Goal: Book appointment/travel/reservation

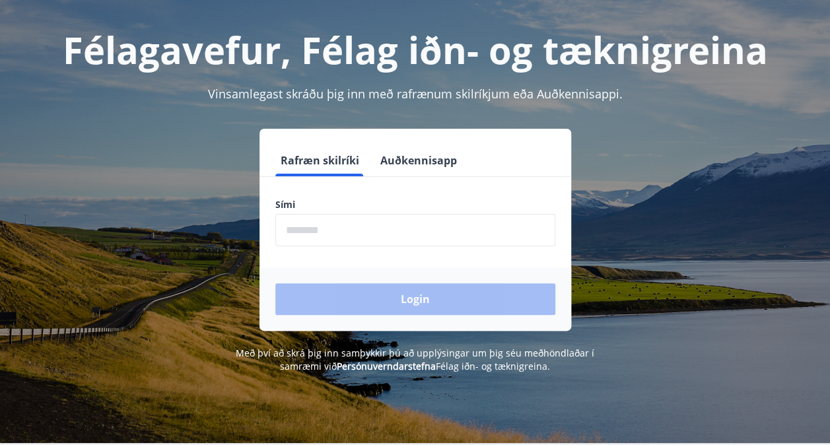
scroll to position [55, 0]
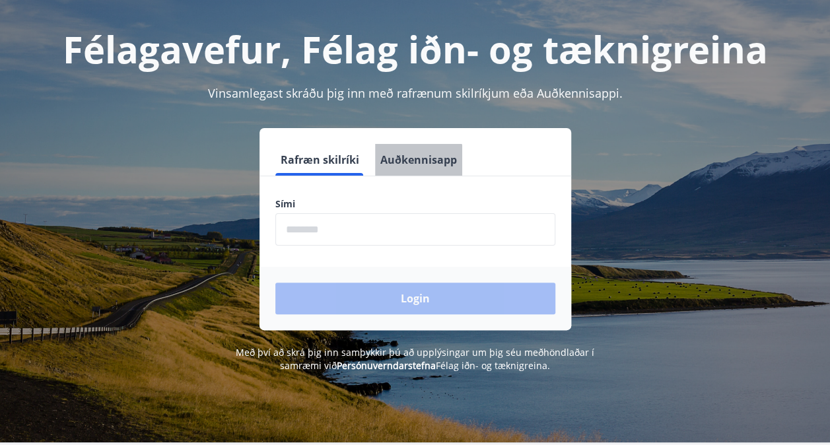
click at [416, 166] on button "Auðkennisapp" at bounding box center [418, 160] width 87 height 32
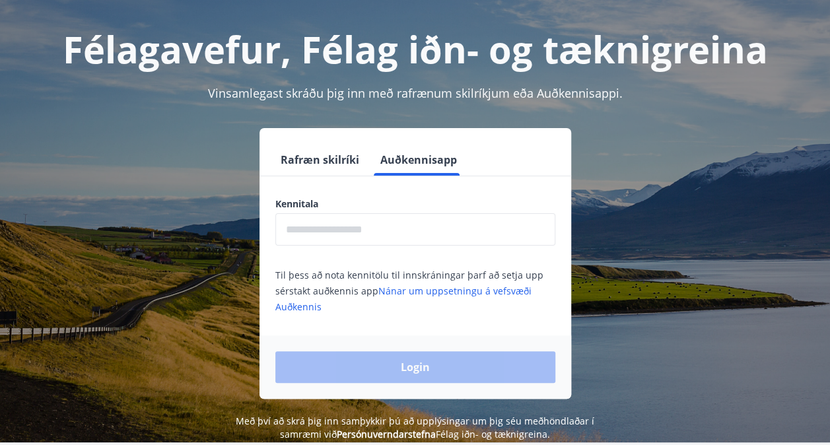
click at [326, 162] on button "Rafræn skilríki" at bounding box center [319, 160] width 89 height 32
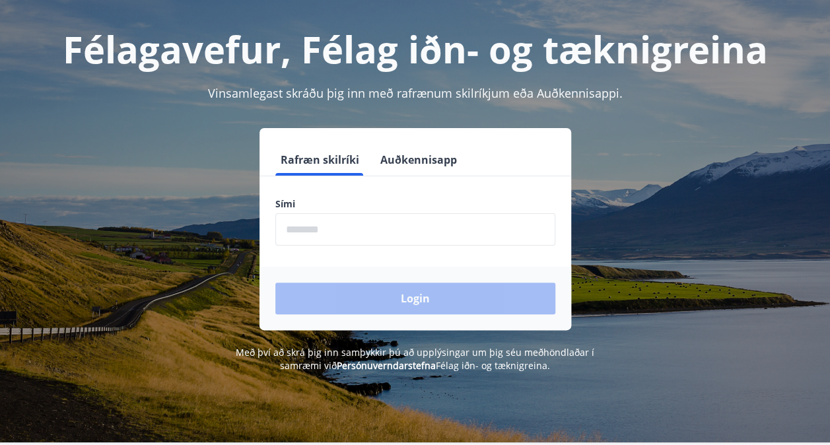
click at [319, 220] on input "phone" at bounding box center [415, 229] width 280 height 32
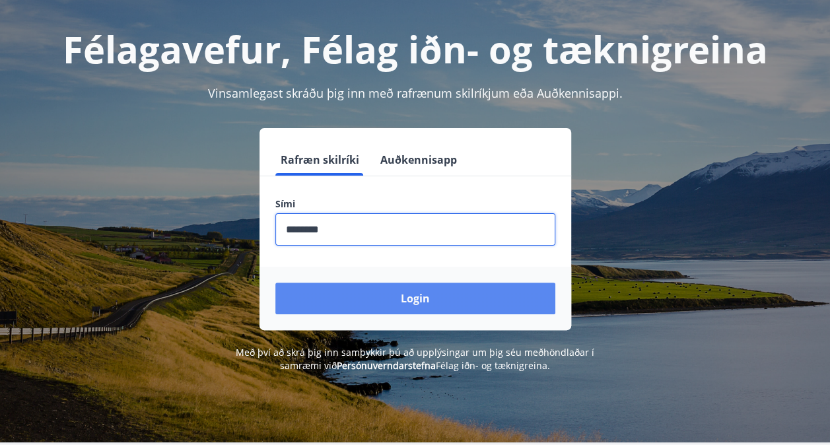
type input "********"
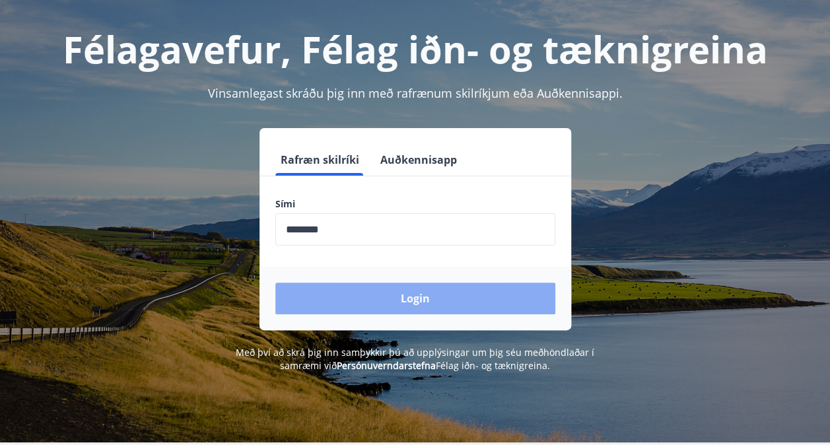
click at [412, 306] on button "Login" at bounding box center [415, 298] width 280 height 32
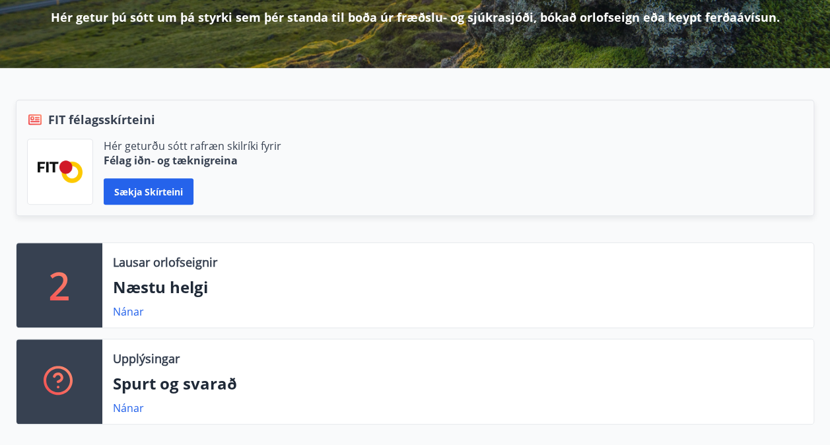
scroll to position [211, 0]
click at [191, 271] on div "Lausar orlofseignir Næstu helgi Nánar" at bounding box center [457, 285] width 711 height 84
click at [128, 309] on link "Nánar" at bounding box center [128, 311] width 31 height 15
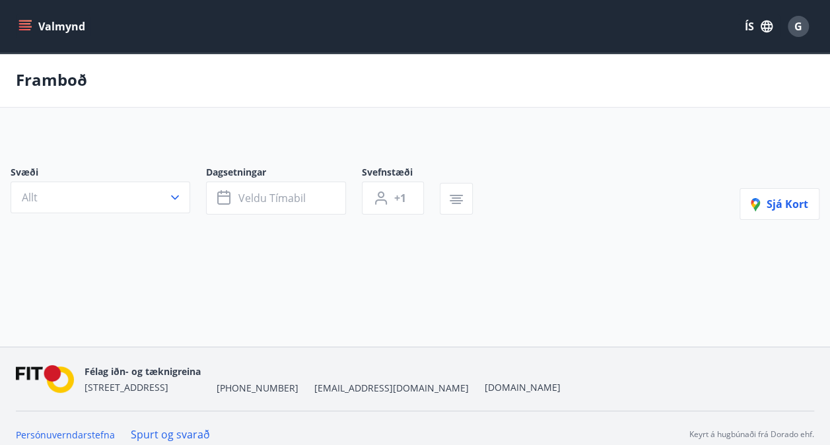
type input "*"
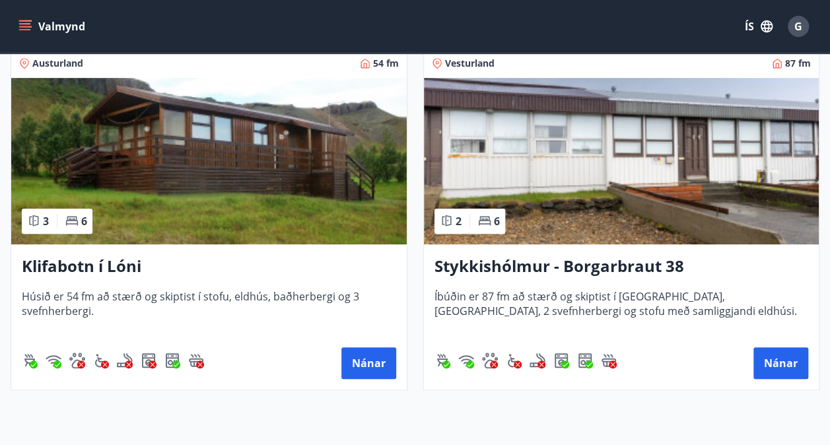
scroll to position [273, 0]
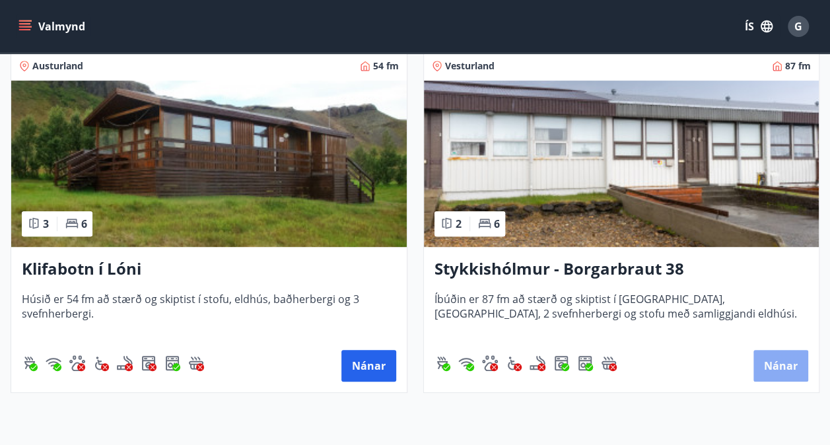
click at [779, 356] on button "Nánar" at bounding box center [780, 366] width 55 height 32
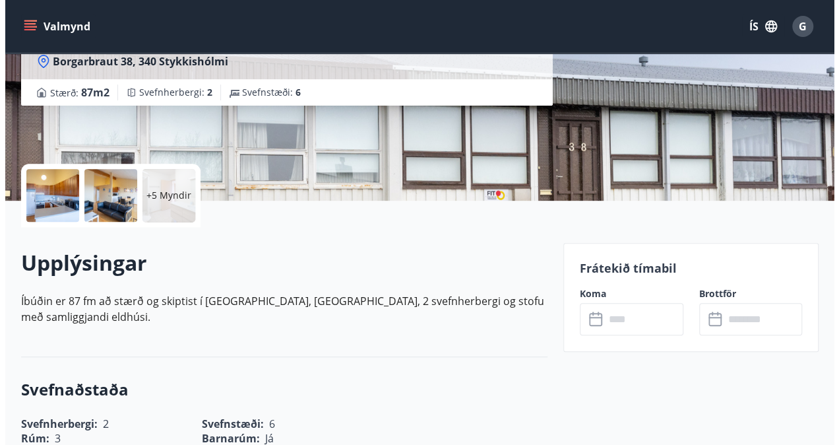
scroll to position [195, 0]
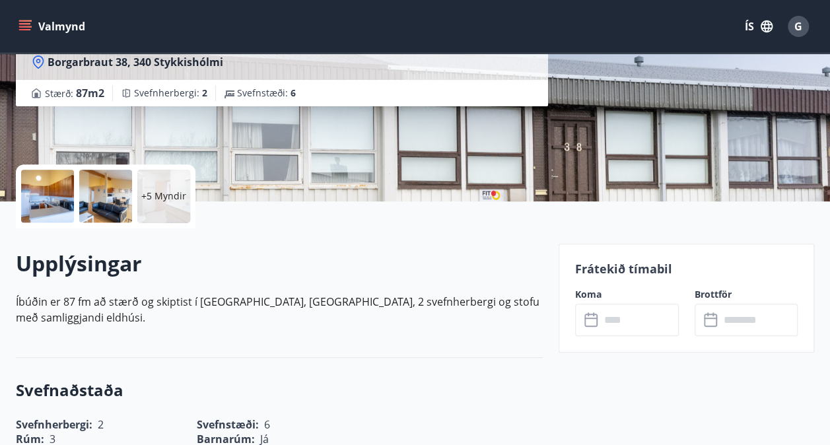
click at [630, 328] on input "text" at bounding box center [639, 320] width 79 height 32
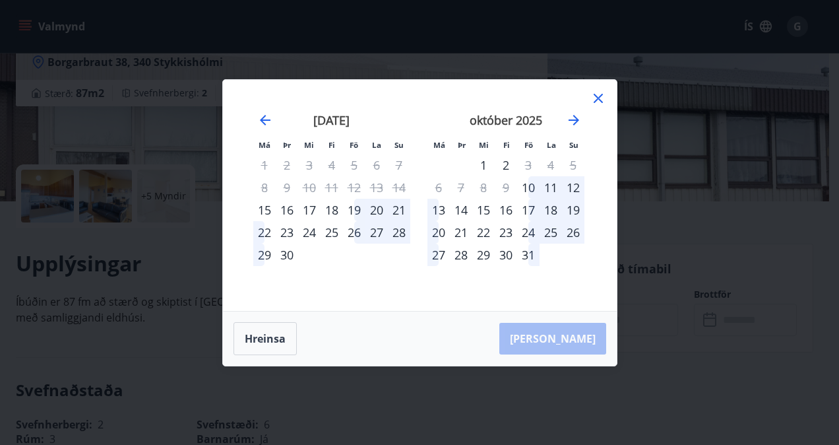
click at [603, 91] on icon at bounding box center [599, 98] width 16 height 16
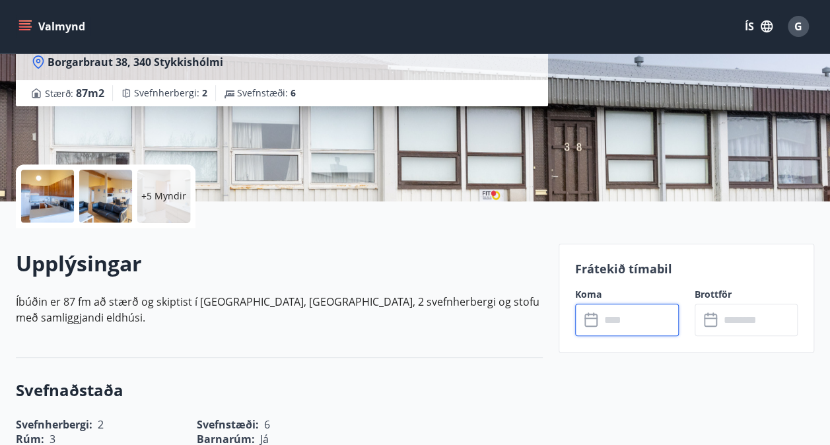
click at [45, 194] on div at bounding box center [47, 196] width 53 height 53
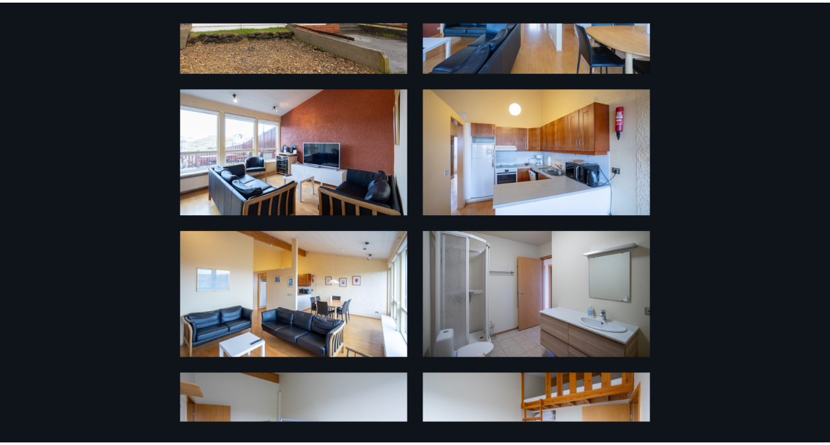
scroll to position [0, 0]
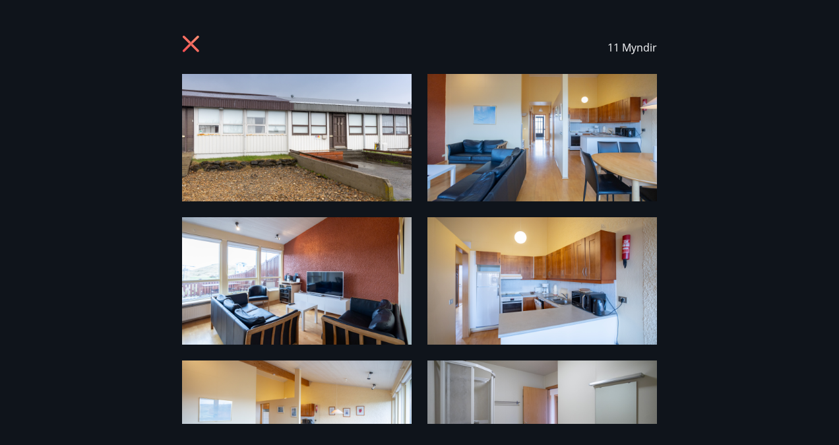
click at [187, 42] on icon at bounding box center [191, 44] width 16 height 16
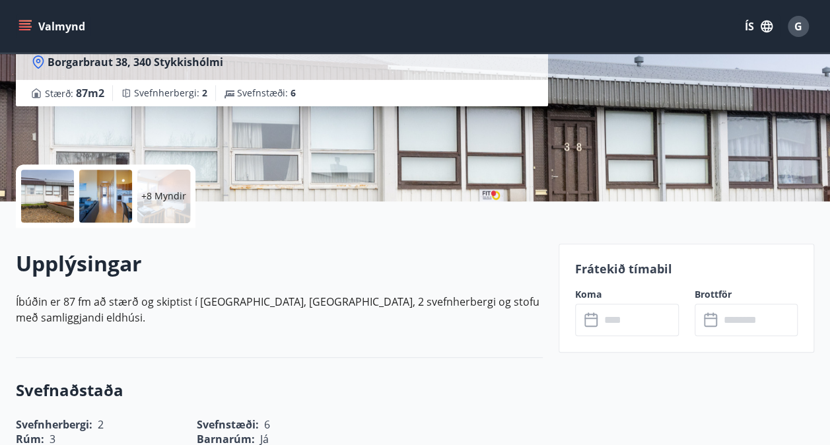
click at [624, 322] on input "text" at bounding box center [639, 320] width 79 height 32
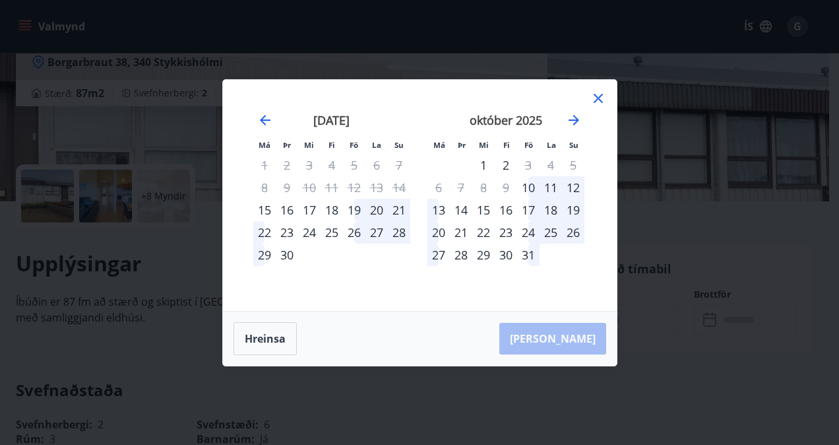
click at [359, 213] on div "19" at bounding box center [354, 210] width 22 height 22
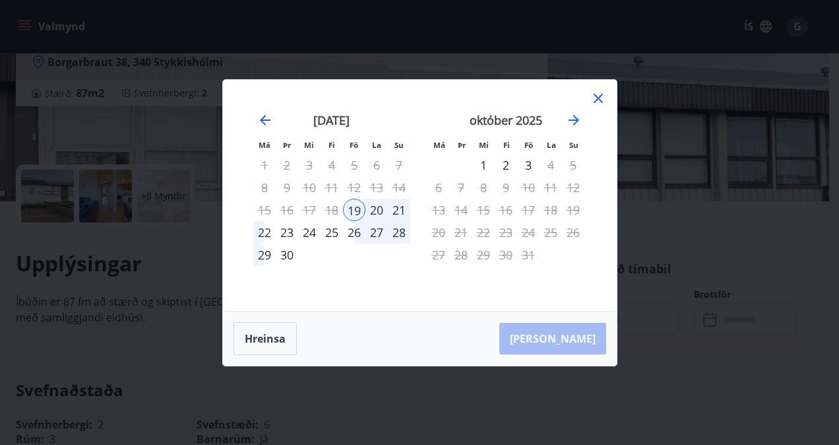
click at [402, 209] on div "21" at bounding box center [399, 210] width 22 height 22
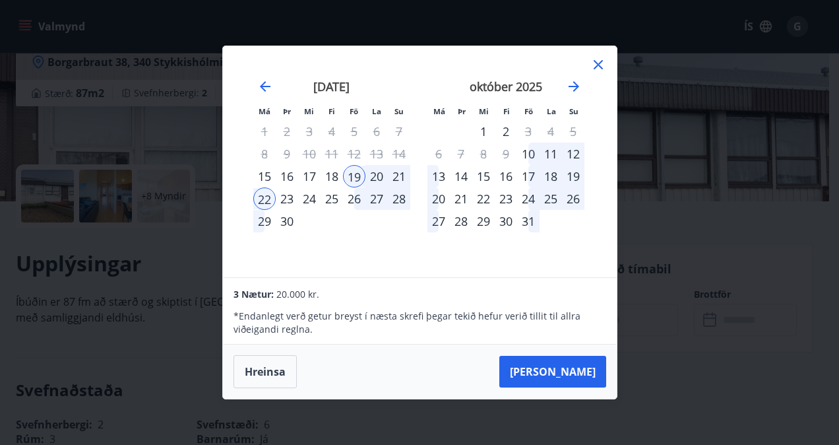
click at [539, 255] on div "október 2025 1 2 3 4 5 6 7 8 9 10 11 12 13 14 15 16 17 18 19 20 21 22 23 24 25 …" at bounding box center [506, 170] width 174 height 216
click at [572, 368] on button "Taka Frá" at bounding box center [553, 372] width 107 height 32
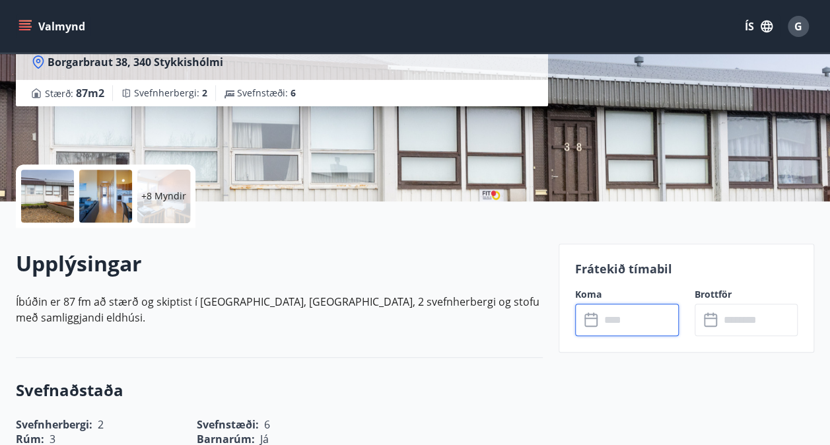
type input "******"
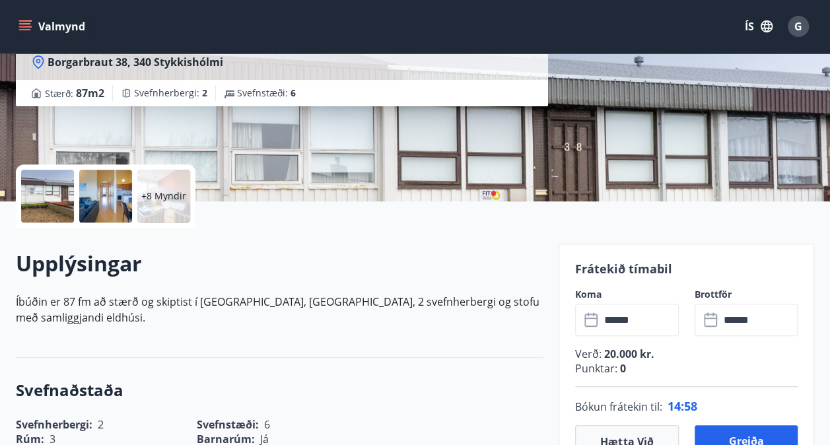
click at [462, 290] on div "Upplýsingar Íbúðin er 87 fm að stærð og skiptist í hol, baðherbergi, 2 svefnher…" at bounding box center [279, 292] width 527 height 87
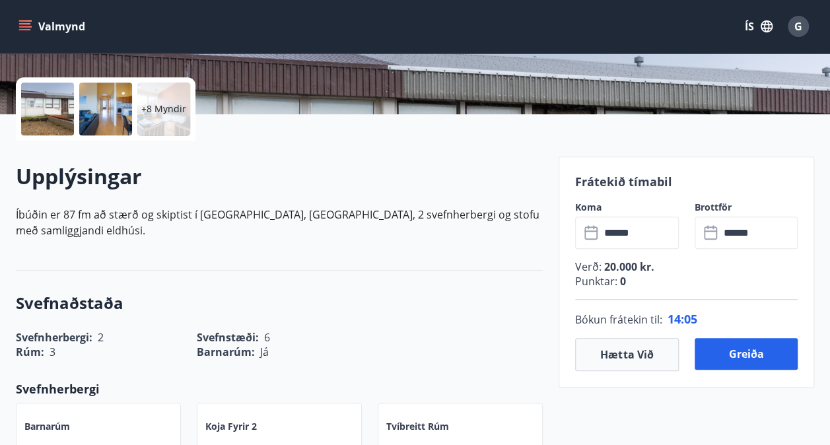
scroll to position [284, 0]
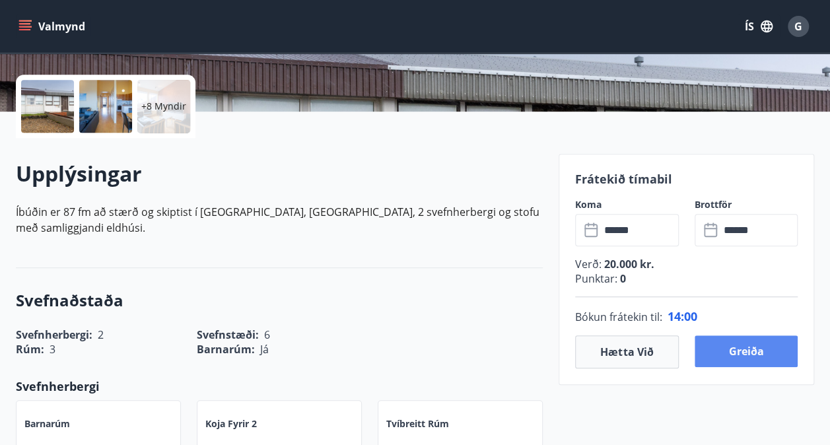
click at [737, 346] on button "Greiða" at bounding box center [746, 351] width 104 height 32
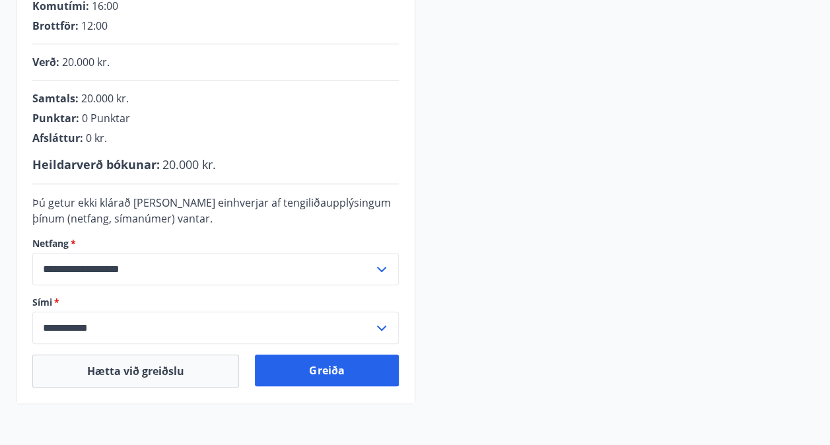
scroll to position [289, 0]
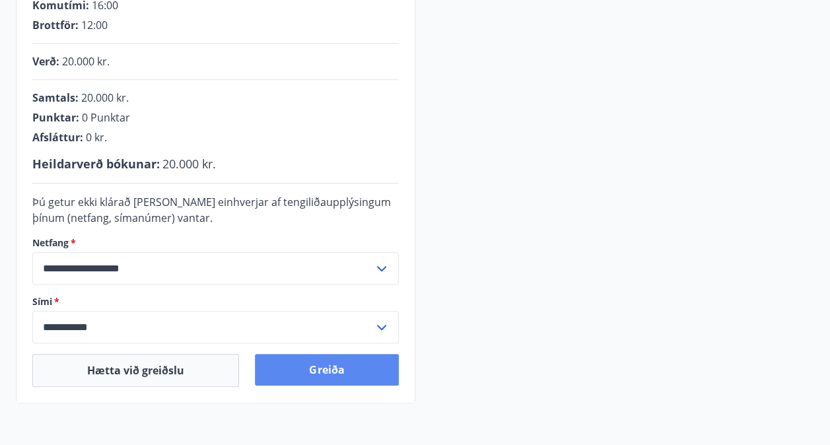
click at [326, 370] on button "Greiða" at bounding box center [326, 370] width 143 height 32
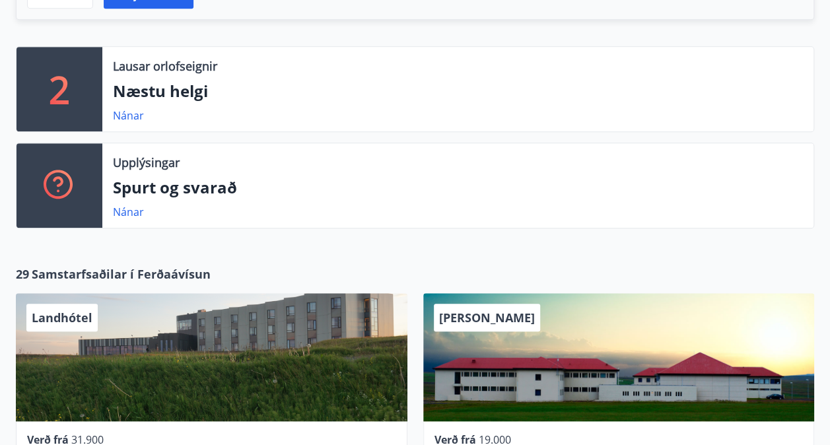
scroll to position [402, 0]
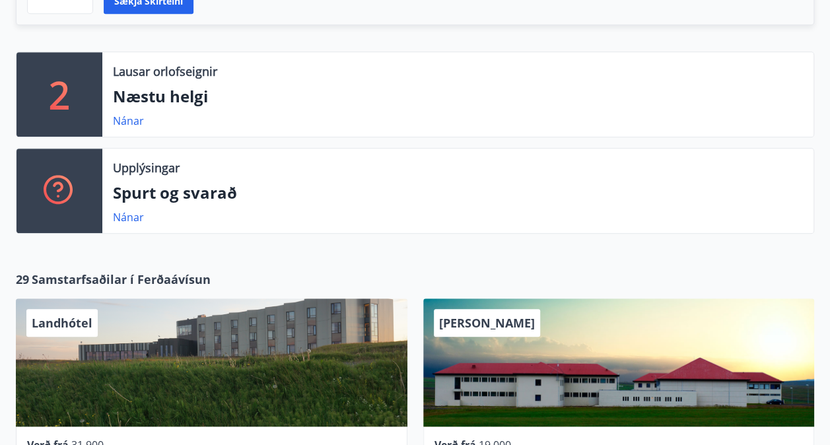
click at [69, 95] on p "2" at bounding box center [59, 94] width 21 height 50
click at [115, 118] on link "Nánar" at bounding box center [128, 121] width 31 height 15
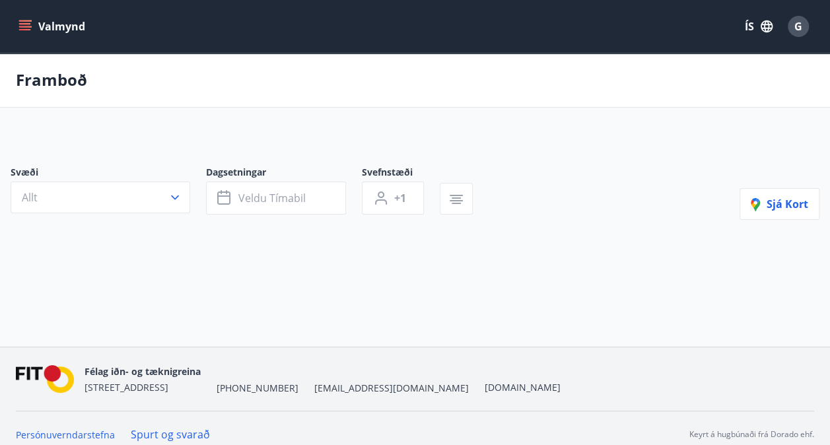
type input "*"
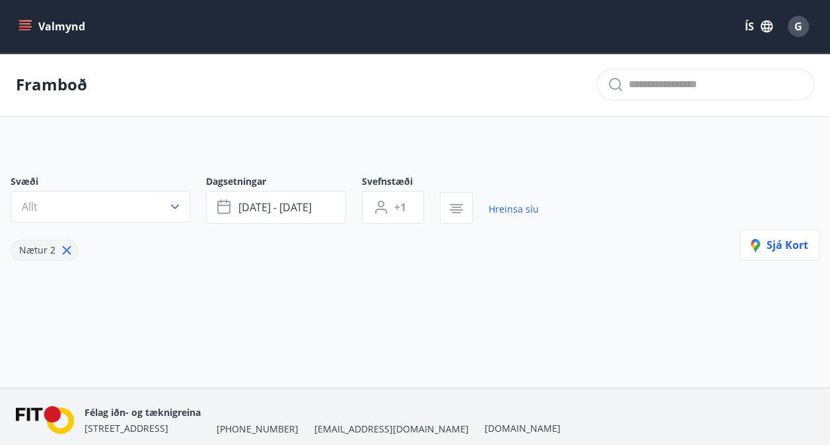
scroll to position [52, 0]
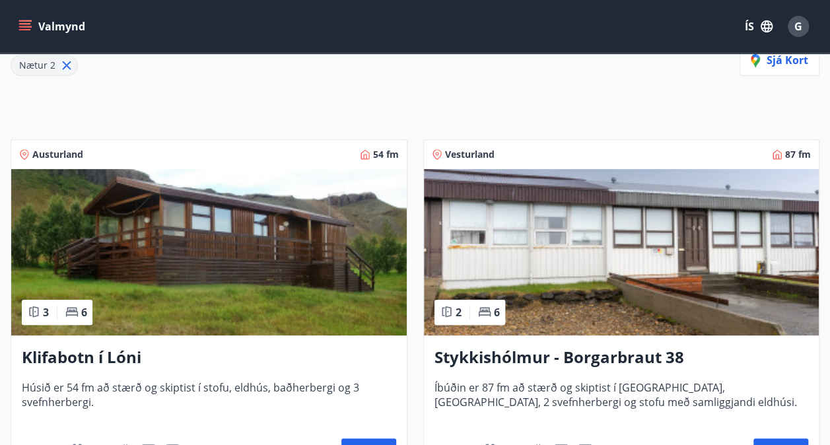
click at [665, 235] on img at bounding box center [621, 252] width 395 height 166
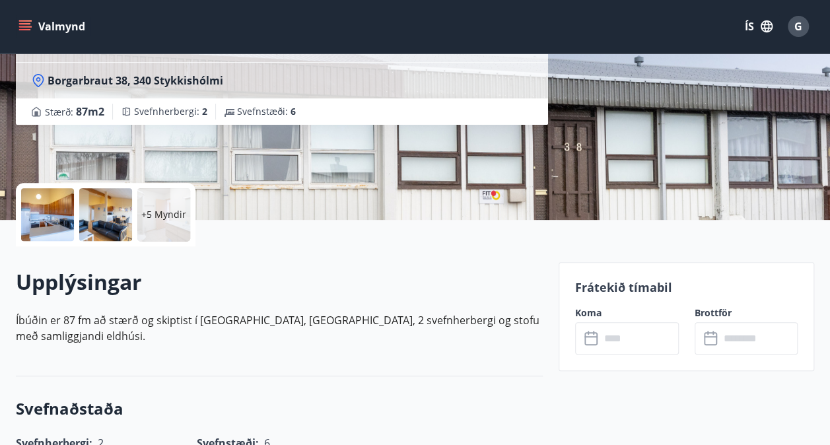
scroll to position [174, 0]
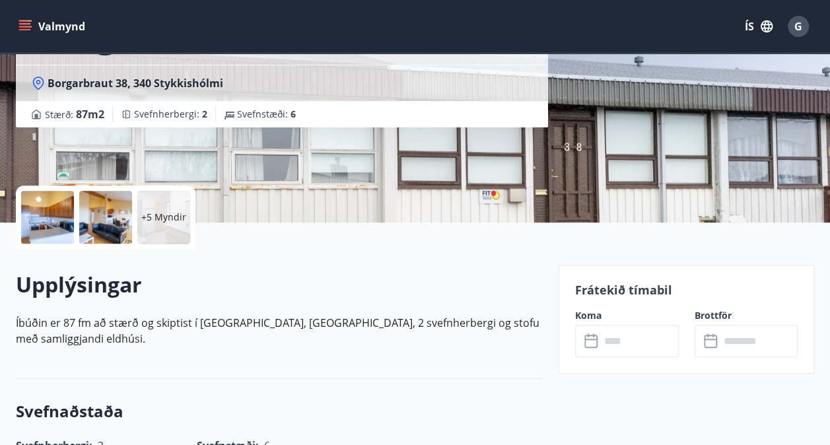
click at [170, 224] on div "+5 Myndir" at bounding box center [163, 217] width 53 height 53
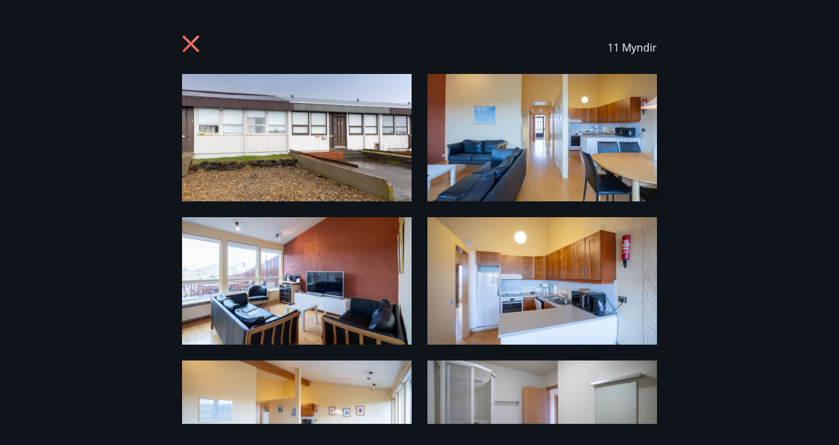
click at [191, 39] on icon at bounding box center [192, 45] width 21 height 21
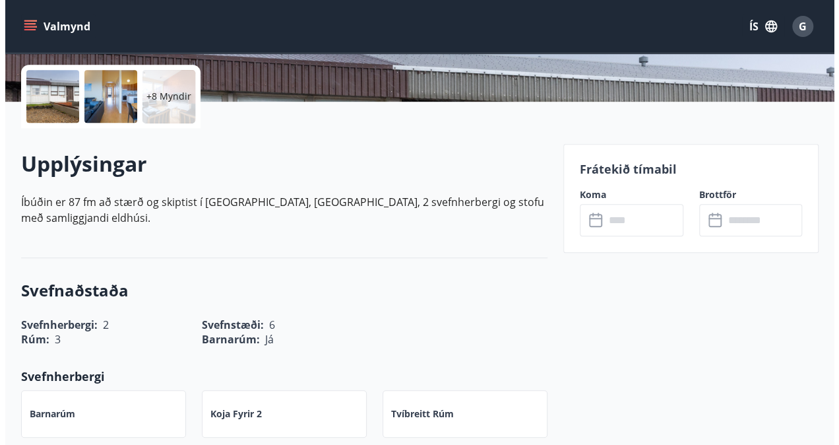
scroll to position [123, 0]
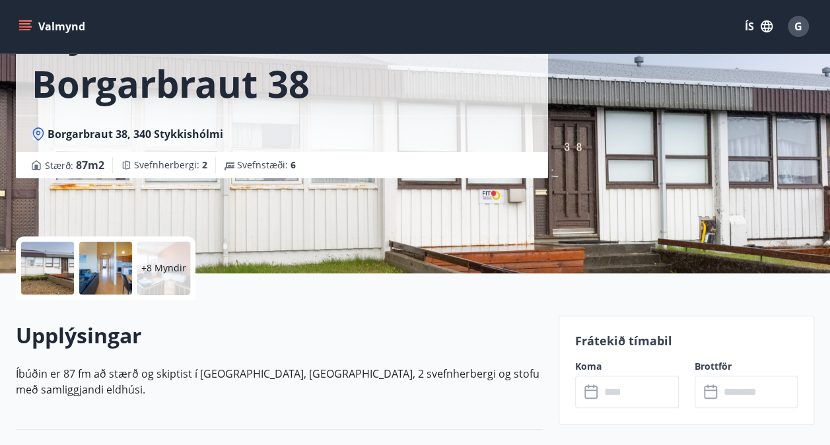
click at [41, 273] on div at bounding box center [47, 268] width 53 height 53
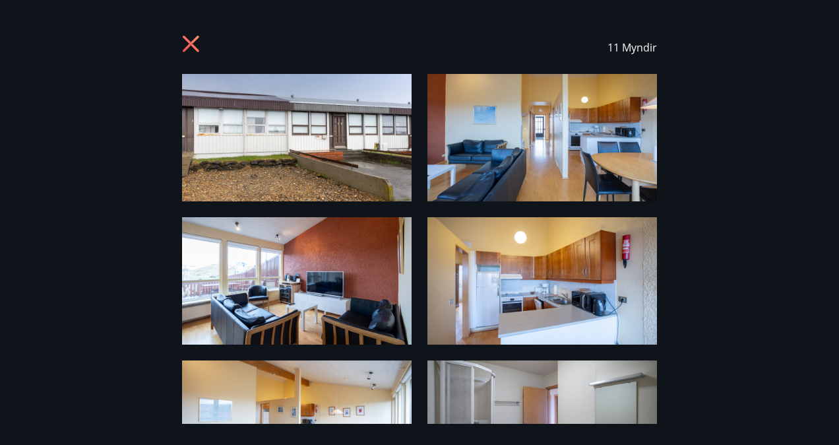
click at [286, 114] on img at bounding box center [297, 137] width 230 height 127
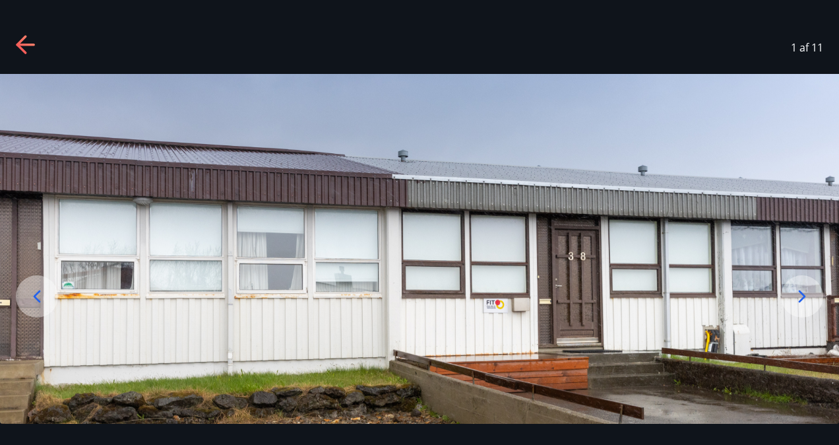
click at [803, 300] on icon at bounding box center [802, 296] width 7 height 13
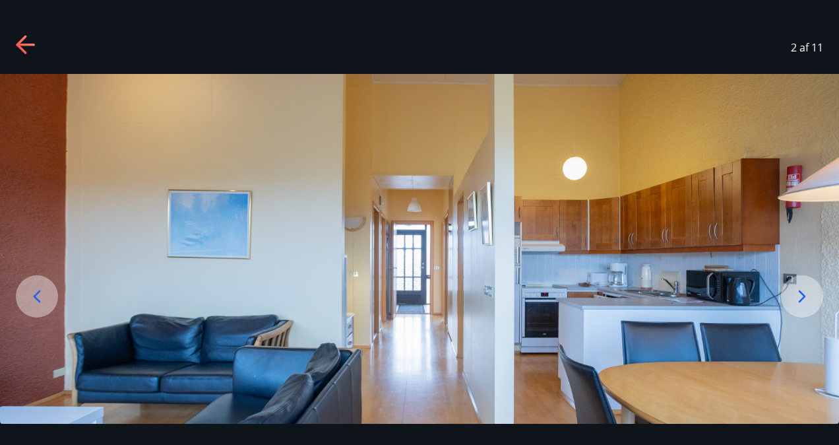
click at [803, 300] on icon at bounding box center [802, 296] width 7 height 13
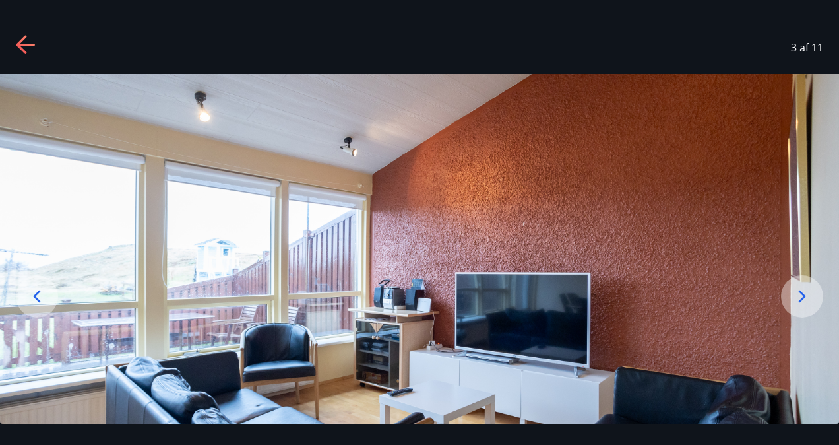
click at [803, 300] on icon at bounding box center [802, 296] width 7 height 13
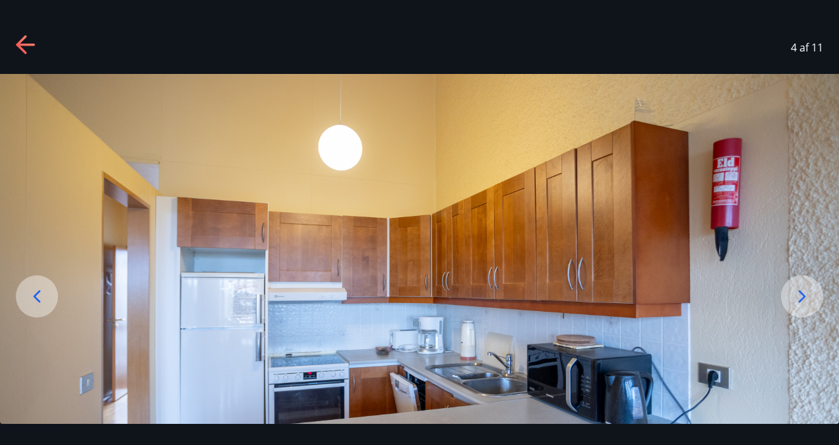
click at [803, 300] on icon at bounding box center [802, 296] width 7 height 13
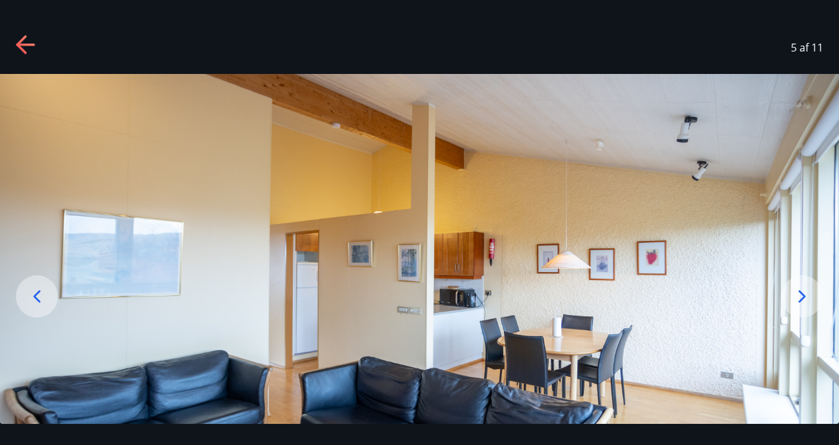
click at [803, 300] on icon at bounding box center [802, 296] width 7 height 13
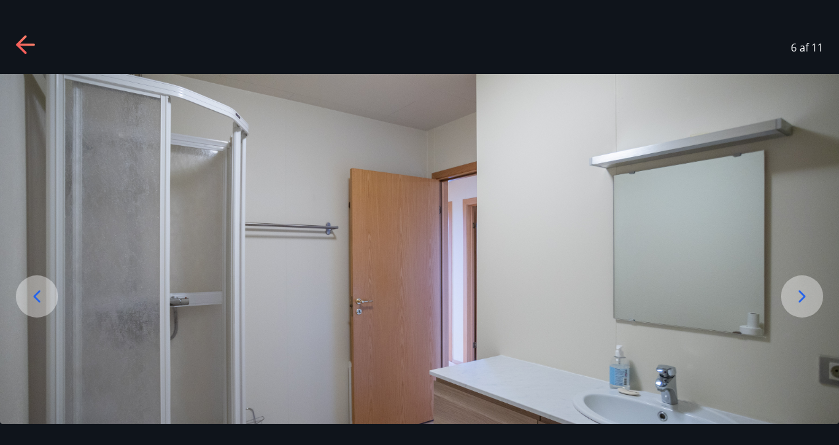
click at [803, 300] on icon at bounding box center [802, 296] width 7 height 13
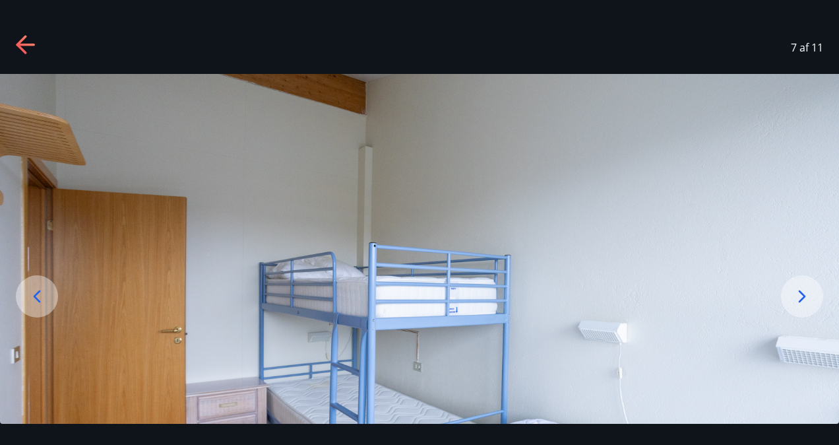
click at [803, 300] on icon at bounding box center [802, 296] width 7 height 13
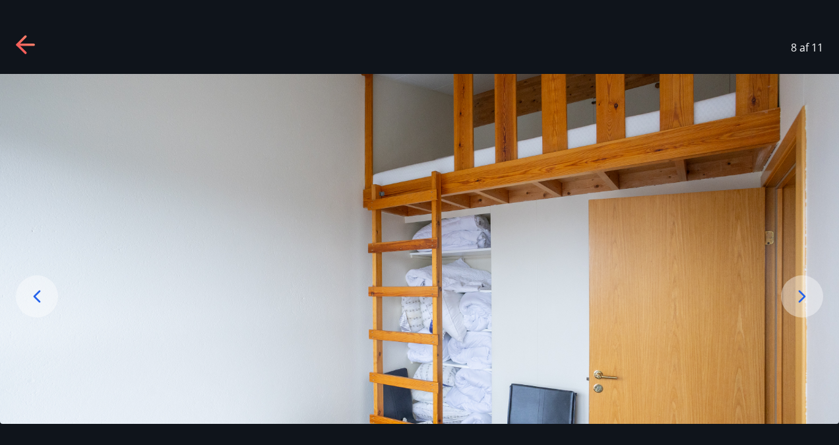
click at [803, 300] on icon at bounding box center [802, 296] width 7 height 13
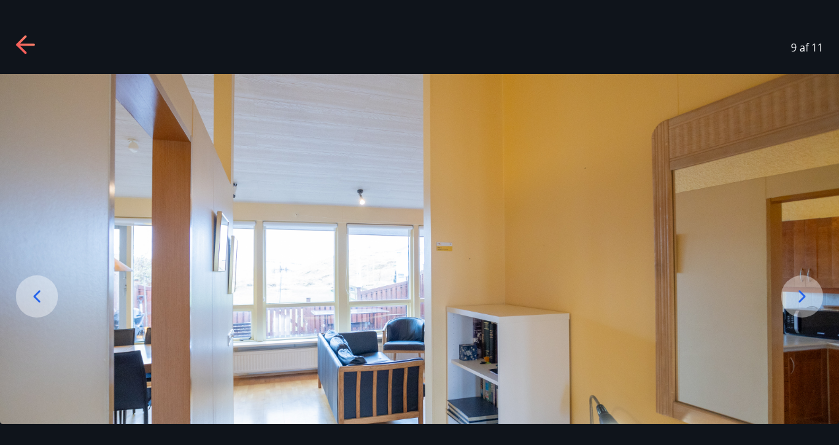
click at [803, 300] on icon at bounding box center [802, 296] width 7 height 13
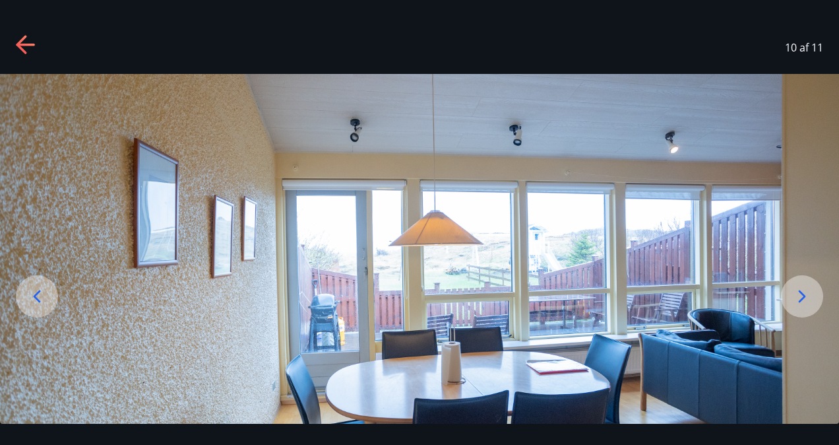
click at [803, 300] on icon at bounding box center [802, 296] width 7 height 13
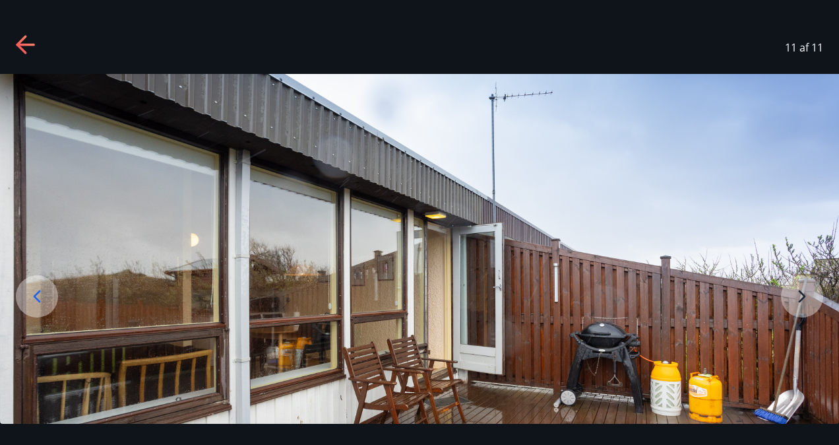
click at [803, 300] on img at bounding box center [419, 307] width 839 height 467
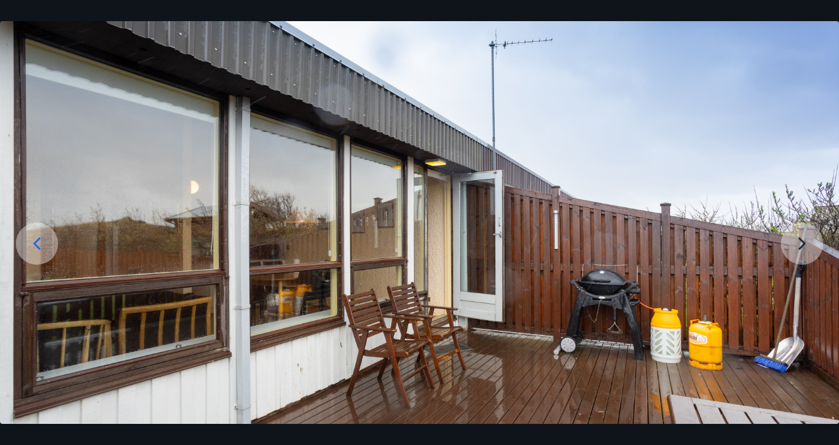
click at [803, 300] on img at bounding box center [419, 254] width 839 height 467
click at [802, 244] on img at bounding box center [419, 254] width 839 height 467
click at [799, 238] on img at bounding box center [419, 254] width 839 height 467
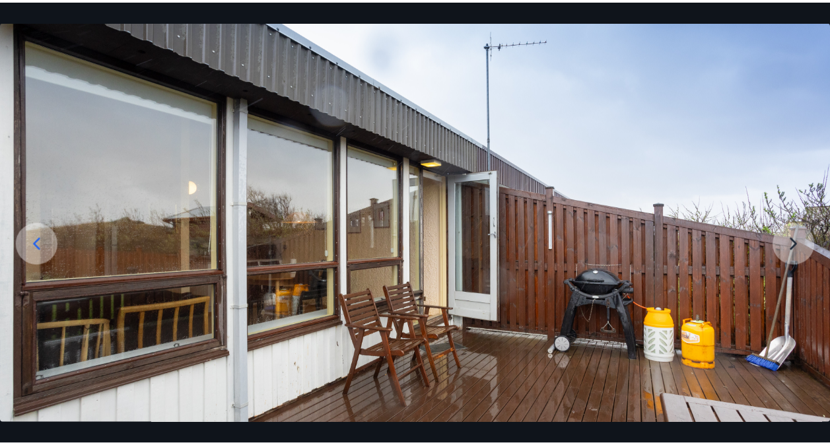
scroll to position [0, 0]
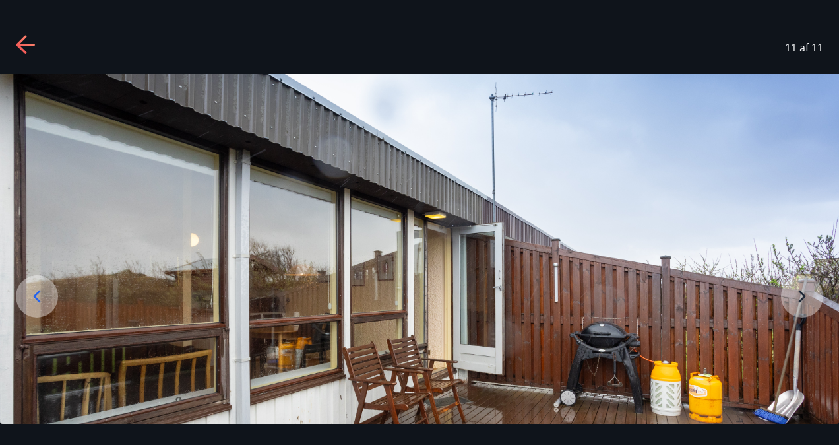
click at [18, 44] on icon at bounding box center [21, 44] width 11 height 18
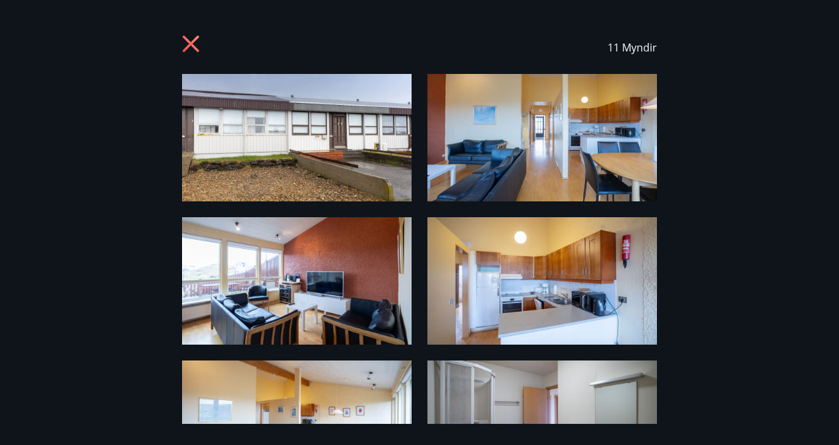
click at [186, 36] on icon at bounding box center [192, 45] width 21 height 21
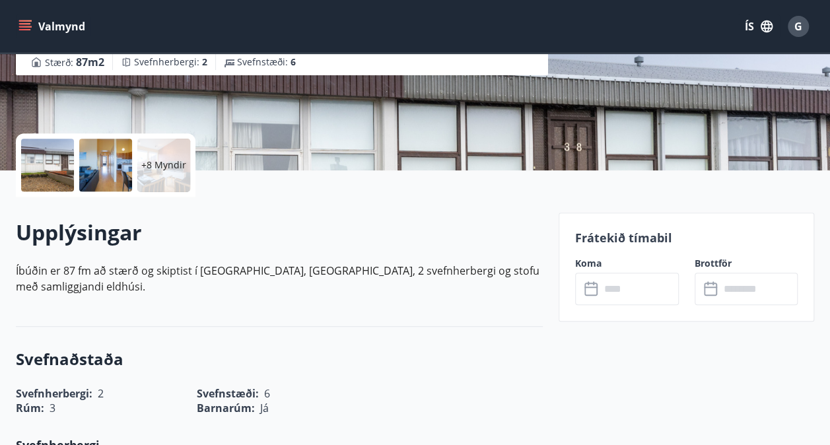
scroll to position [220, 0]
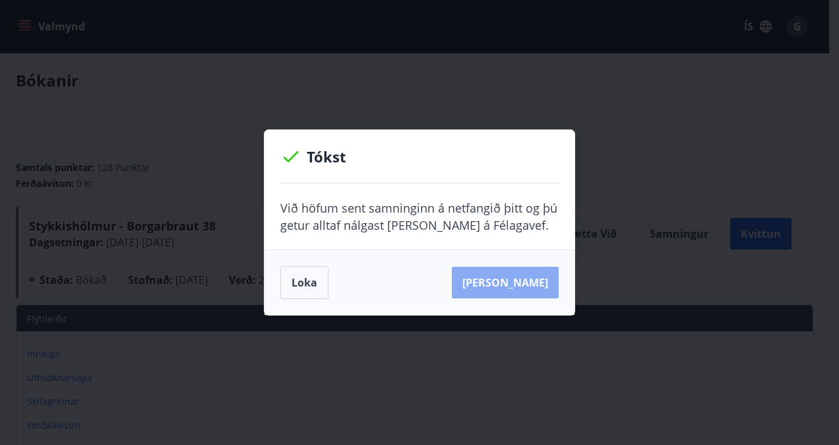
click at [535, 282] on button "Sjá samning" at bounding box center [505, 283] width 107 height 32
